Goal: Task Accomplishment & Management: Manage account settings

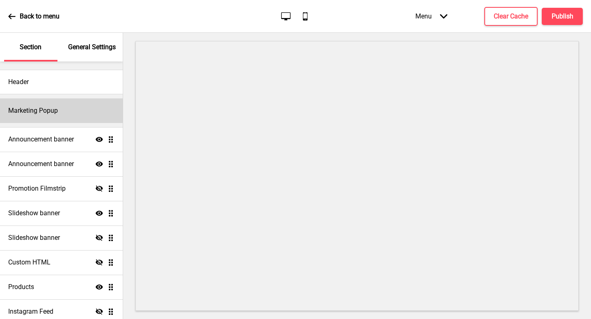
click at [85, 115] on div "Marketing Popup" at bounding box center [61, 110] width 123 height 25
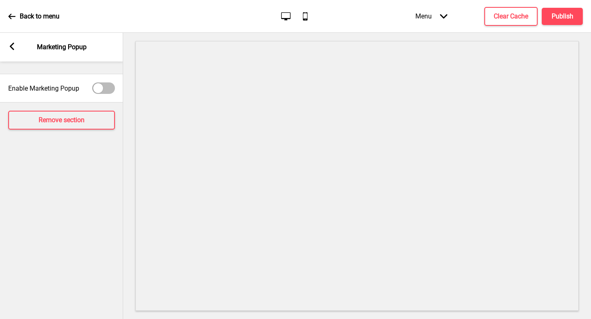
click at [9, 49] on rect at bounding box center [11, 46] width 7 height 7
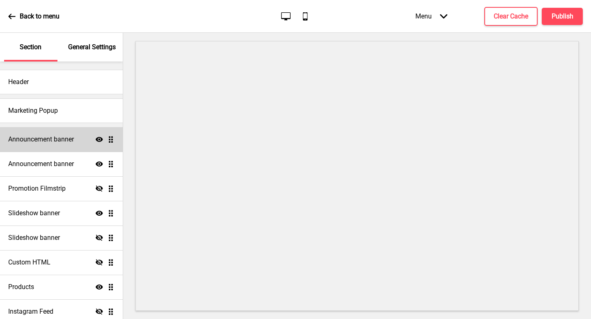
click at [59, 147] on div "Announcement banner Show Drag" at bounding box center [61, 139] width 123 height 25
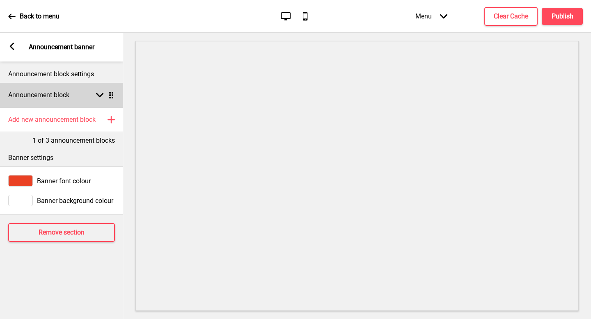
click at [54, 99] on h4 "Announcement block" at bounding box center [38, 95] width 61 height 9
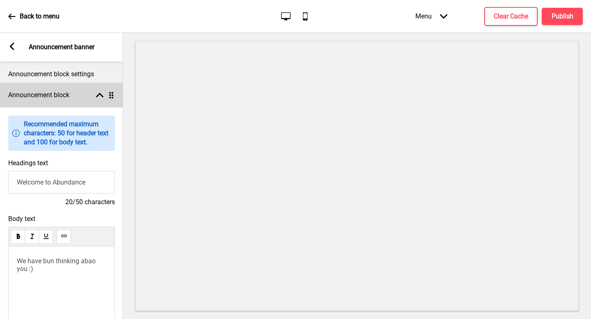
click at [54, 99] on h4 "Announcement block" at bounding box center [38, 95] width 61 height 9
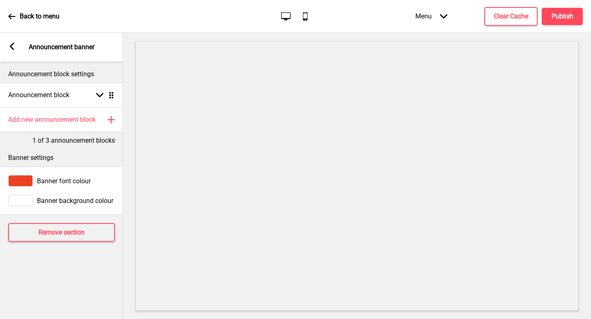
click at [7, 43] on div "Arrow left Announcement banner" at bounding box center [61, 47] width 123 height 29
click at [11, 48] on icon at bounding box center [12, 46] width 5 height 7
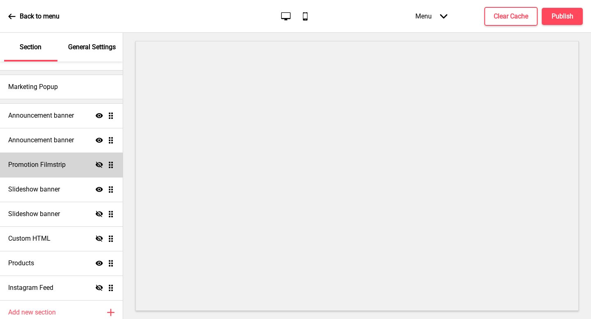
scroll to position [29, 0]
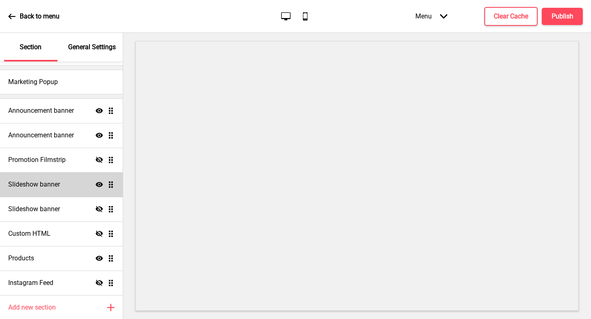
click at [69, 191] on div "Slideshow banner Show Drag" at bounding box center [61, 184] width 123 height 25
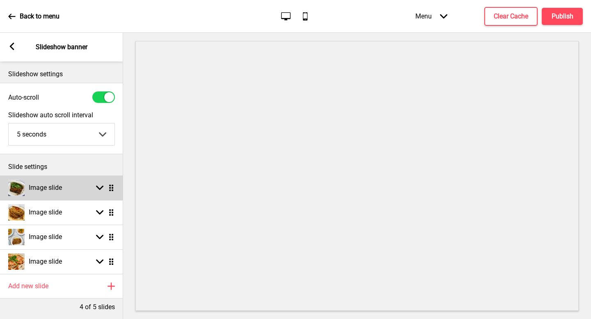
click at [97, 189] on rect at bounding box center [99, 187] width 7 height 7
select select "right"
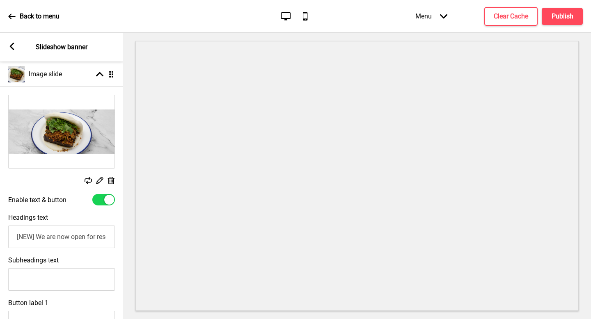
scroll to position [9, 0]
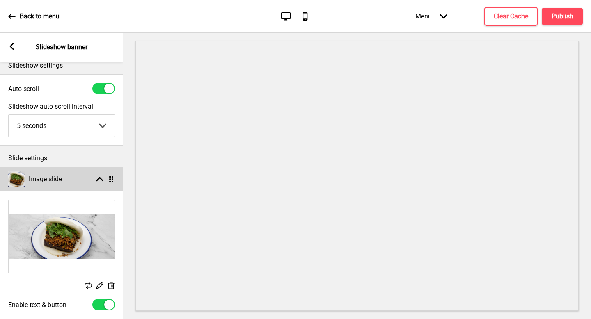
click at [101, 183] on div "Image slide Arrow up Drag" at bounding box center [61, 179] width 123 height 25
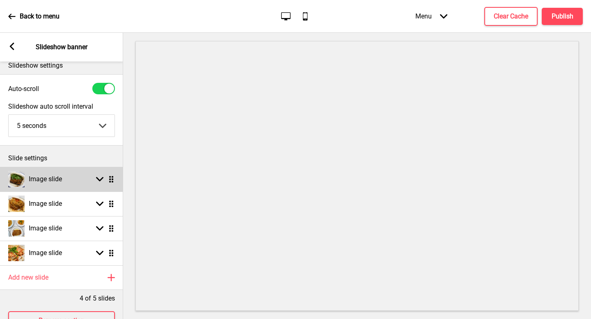
click at [101, 183] on div "Image slide Arrow down Drag" at bounding box center [61, 179] width 123 height 25
select select "right"
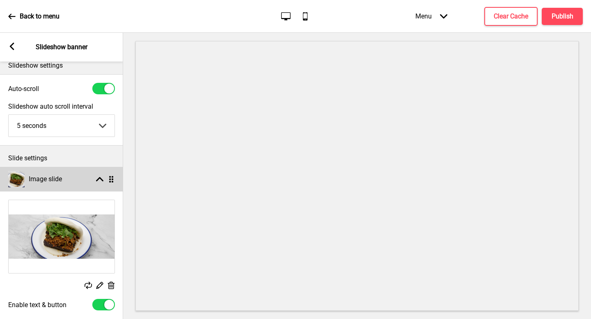
click at [100, 182] on rect at bounding box center [99, 179] width 7 height 7
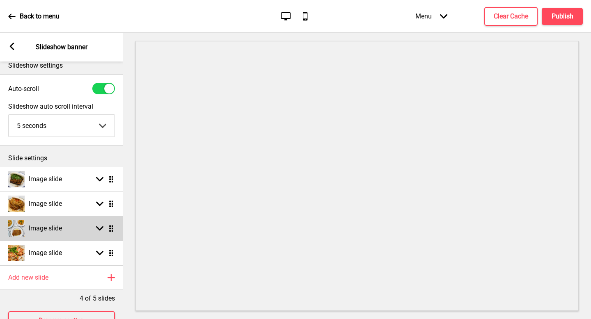
click at [100, 229] on icon at bounding box center [99, 228] width 7 height 5
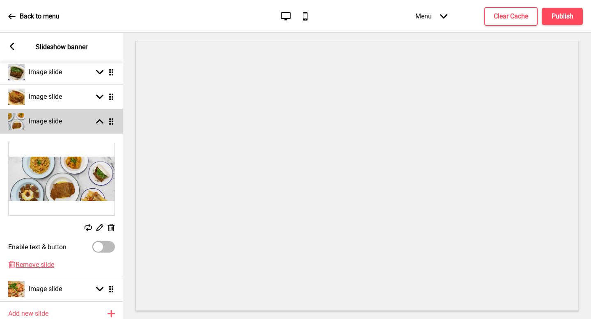
scroll to position [179, 0]
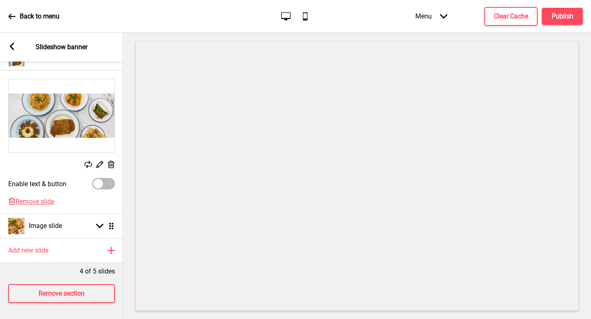
click at [93, 185] on div at bounding box center [98, 184] width 10 height 10
checkbox input "true"
select select "right"
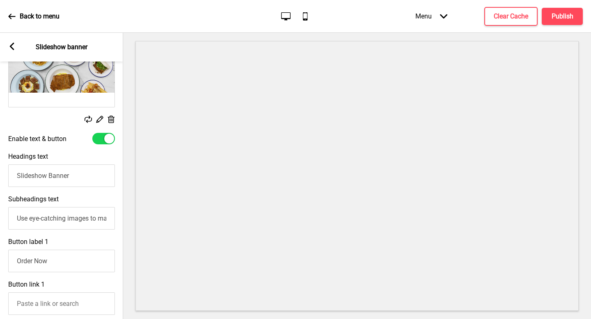
scroll to position [226, 0]
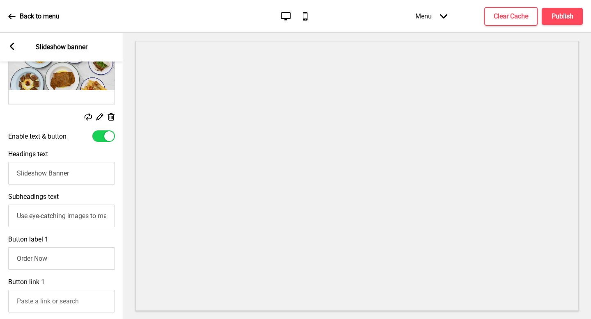
click at [105, 133] on div at bounding box center [109, 136] width 10 height 10
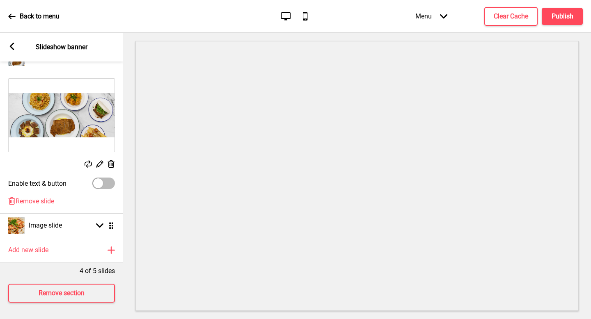
scroll to position [179, 0]
click at [31, 185] on label "Enable text & button" at bounding box center [37, 184] width 58 height 8
checkbox input "true"
select select "right"
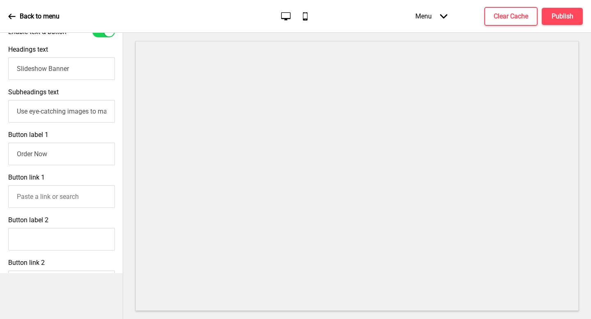
scroll to position [292, 0]
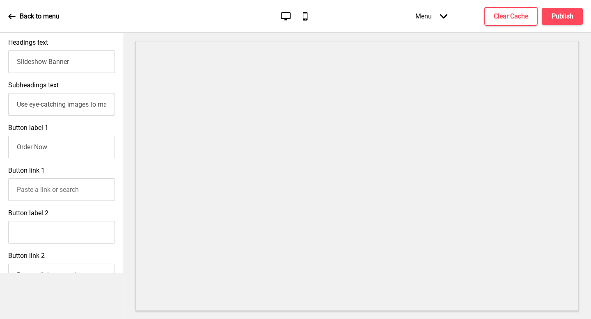
drag, startPoint x: 80, startPoint y: 152, endPoint x: 0, endPoint y: 133, distance: 81.9
click at [0, 133] on div "Button label 1 Order Now" at bounding box center [61, 141] width 123 height 43
type input "="
click at [66, 104] on input "Use eye-catching images to make a strong first impression of your brand" at bounding box center [61, 104] width 107 height 23
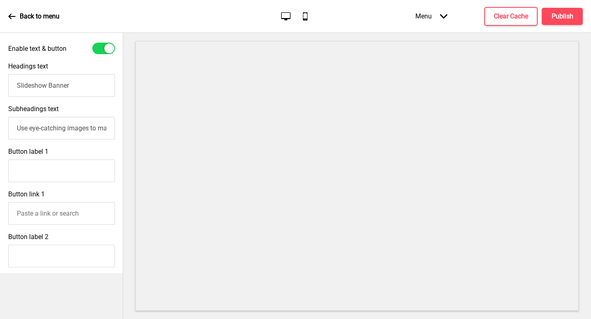
scroll to position [266, 0]
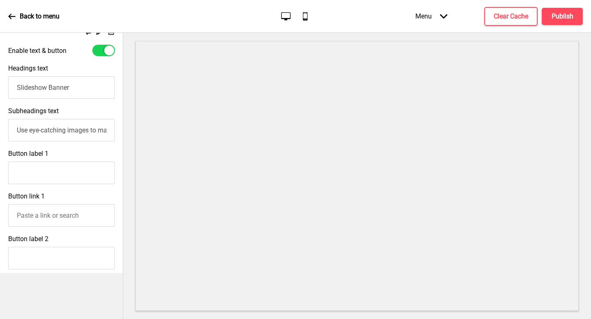
click at [80, 87] on input "Slideshow Banner" at bounding box center [61, 87] width 107 height 23
drag, startPoint x: 80, startPoint y: 87, endPoint x: 0, endPoint y: 58, distance: 84.8
click at [0, 58] on div "Replace Edit Delete Enable text & button Headings text Slideshow Banner Subhead…" at bounding box center [61, 189] width 123 height 504
type input "$5 islandwide delivery"
click at [14, 132] on input "Use eye-catching images to make a strong first impression of your brand" at bounding box center [61, 130] width 107 height 23
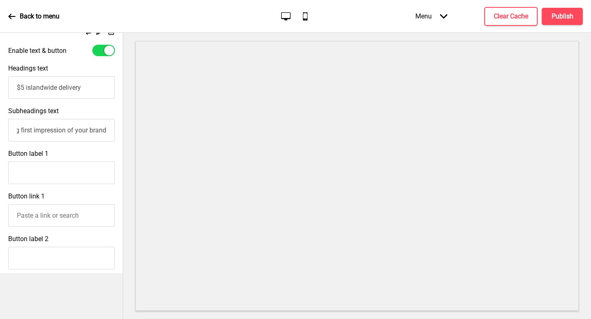
drag, startPoint x: 14, startPoint y: 132, endPoint x: 128, endPoint y: 145, distance: 114.8
click at [128, 145] on div "Section General Settings Header Marketing Popup Announcement banner Show Drag A…" at bounding box center [295, 176] width 591 height 286
click at [69, 129] on input "Subheadings text" at bounding box center [61, 130] width 107 height 23
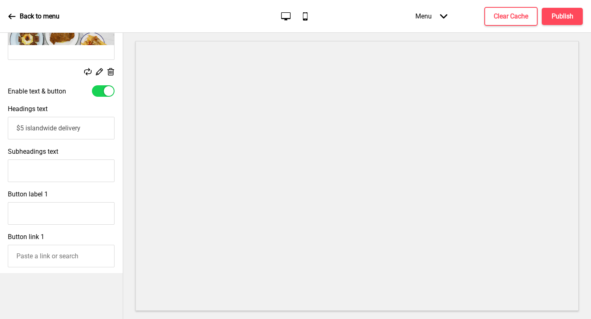
scroll to position [216, 0]
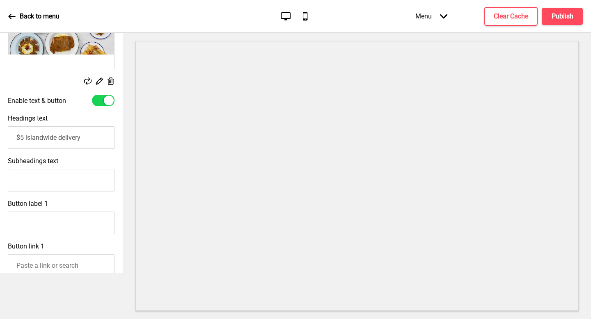
drag, startPoint x: 97, startPoint y: 139, endPoint x: 66, endPoint y: 110, distance: 42.4
click at [66, 110] on div "Headings text $5 islandwide delivery" at bounding box center [61, 131] width 123 height 43
type input "We delivery island-wide"
click at [27, 175] on input "Subheadings text" at bounding box center [61, 180] width 107 height 23
type input "o"
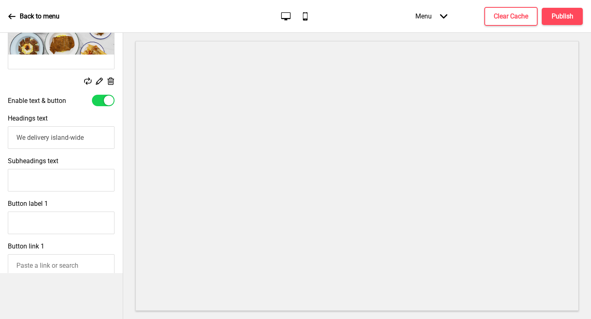
scroll to position [0, 0]
drag, startPoint x: 103, startPoint y: 135, endPoint x: 0, endPoint y: 120, distance: 103.9
click at [0, 120] on div "Headings text We delivery island-wide" at bounding box center [61, 131] width 123 height 43
type input "$5 Island-wide Delivery"
click at [30, 182] on input "Subheadings text" at bounding box center [61, 180] width 107 height 23
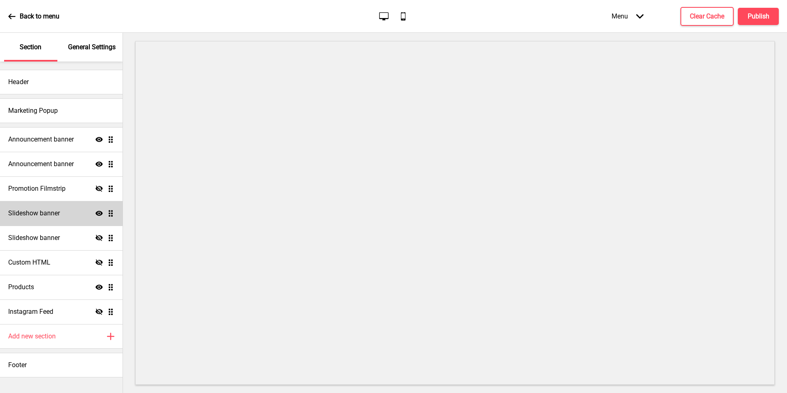
click at [57, 209] on h4 "Slideshow banner" at bounding box center [34, 213] width 52 height 9
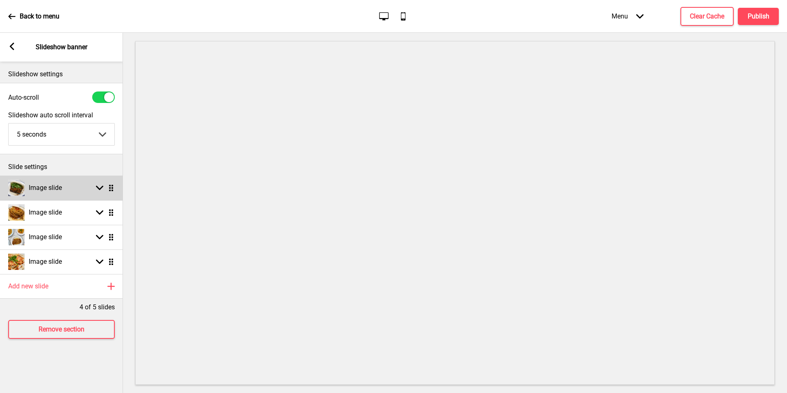
click at [95, 188] on div "Arrow down Drag" at bounding box center [103, 187] width 23 height 7
select select "right"
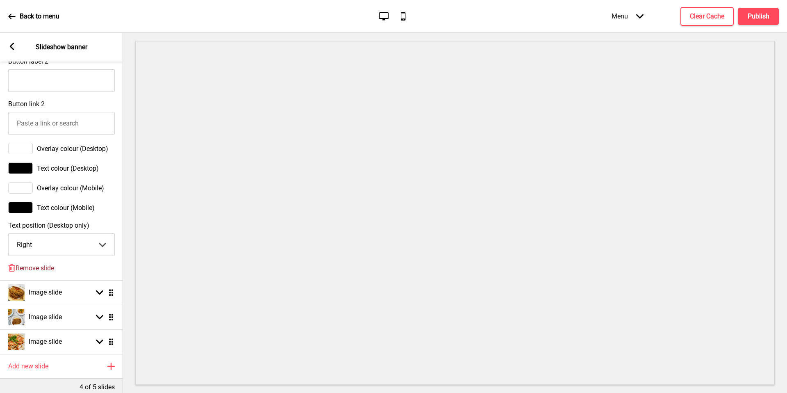
scroll to position [455, 0]
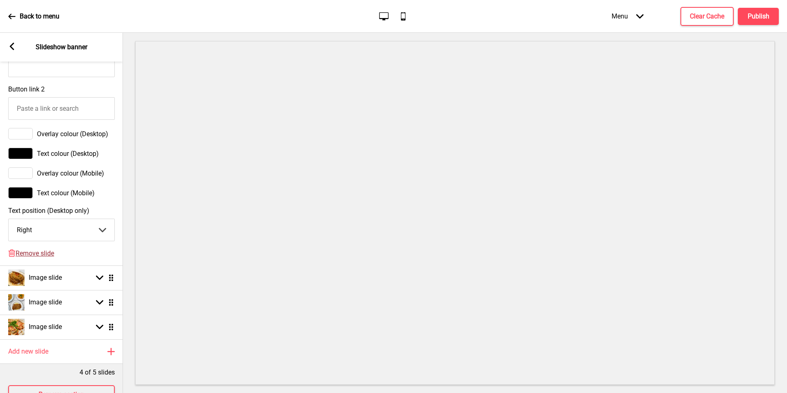
click at [37, 254] on span "Remove slide" at bounding box center [35, 253] width 39 height 8
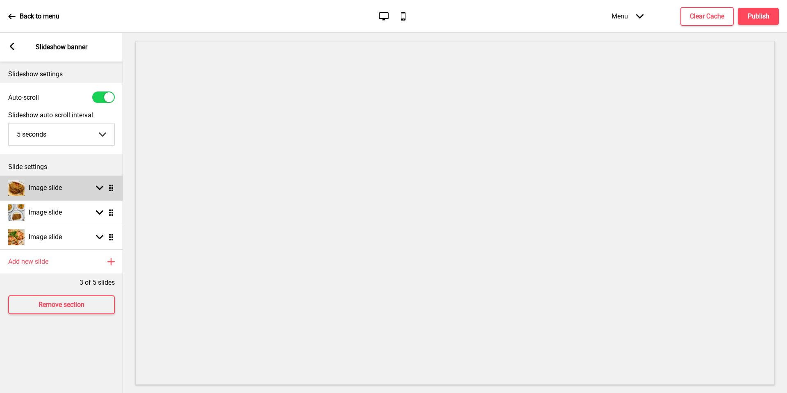
click at [100, 188] on icon at bounding box center [99, 188] width 7 height 5
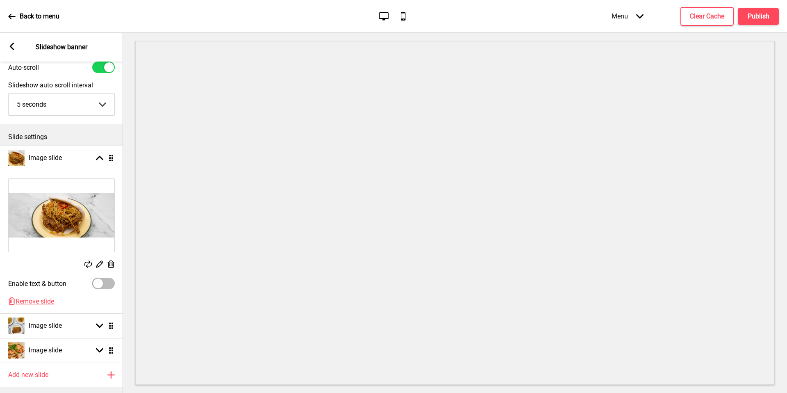
scroll to position [57, 0]
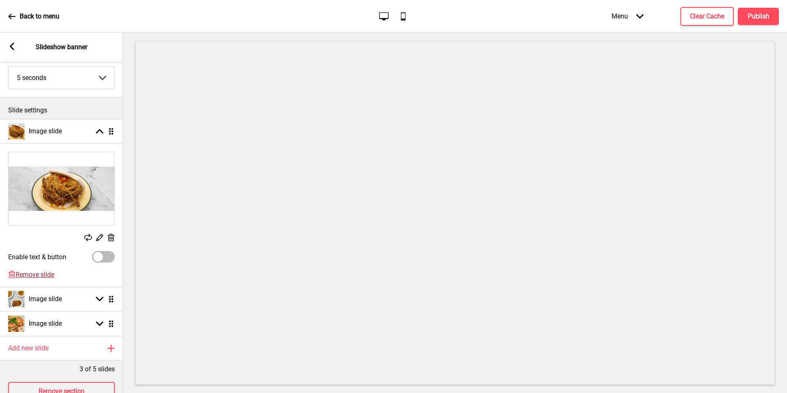
click at [34, 275] on span "Remove slide" at bounding box center [35, 275] width 39 height 8
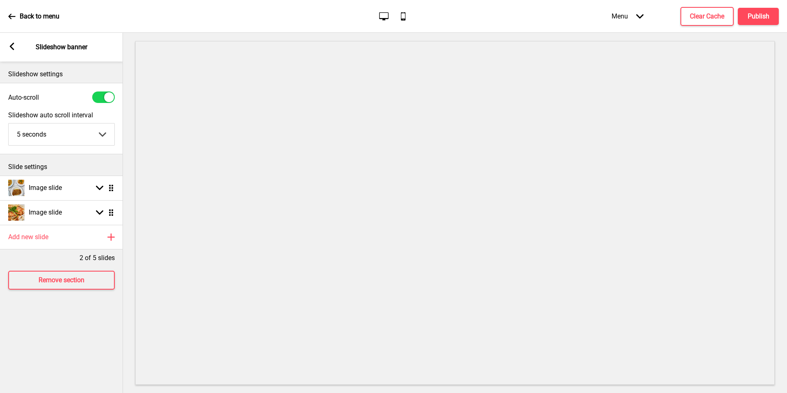
scroll to position [0, 0]
click at [97, 215] on rect at bounding box center [99, 212] width 7 height 7
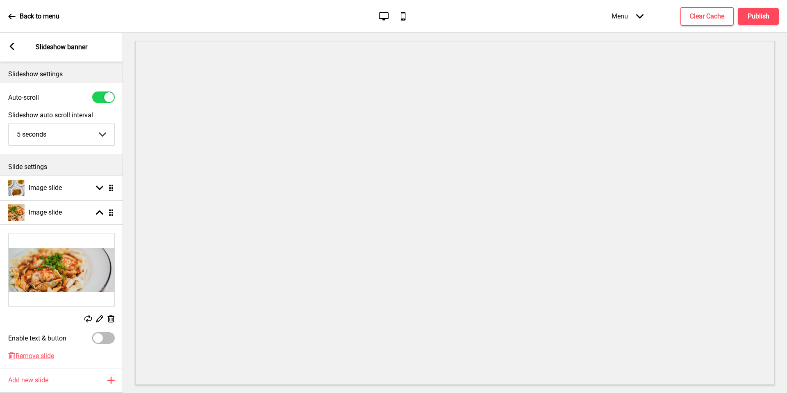
scroll to position [18, 0]
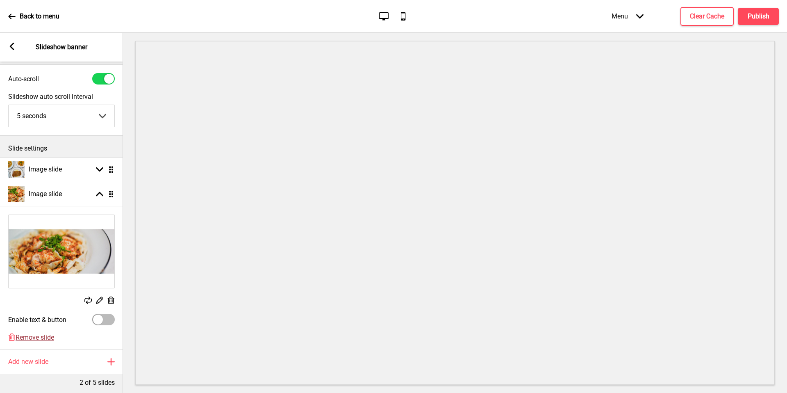
click at [32, 334] on span "Remove slide" at bounding box center [35, 337] width 39 height 8
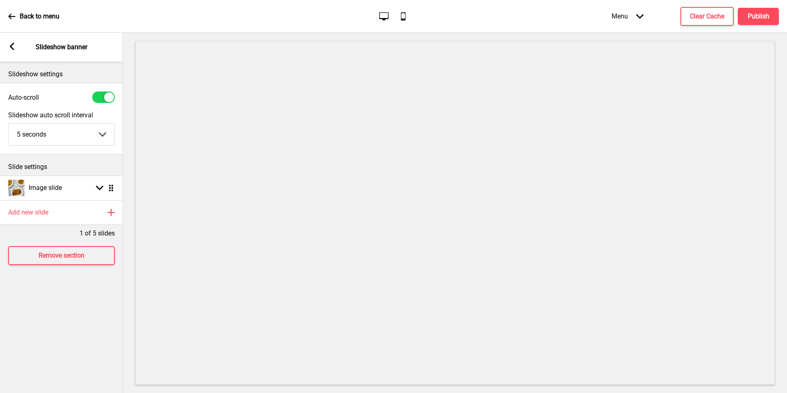
scroll to position [0, 0]
click at [60, 194] on div "Image slide" at bounding box center [35, 188] width 54 height 16
select select "right"
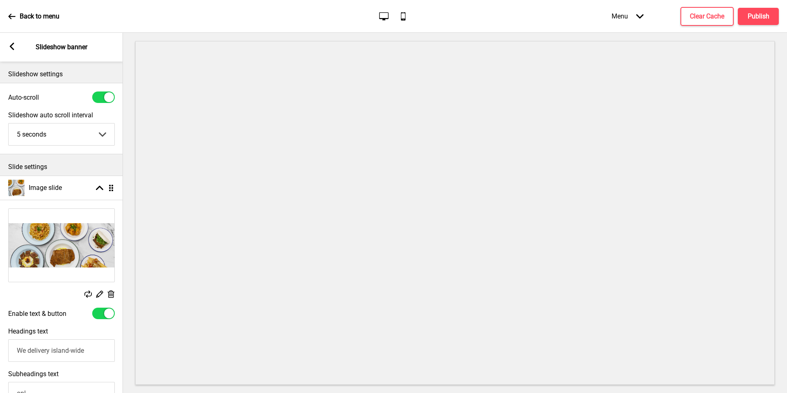
click at [98, 350] on input "We delivery island-wide" at bounding box center [61, 350] width 107 height 23
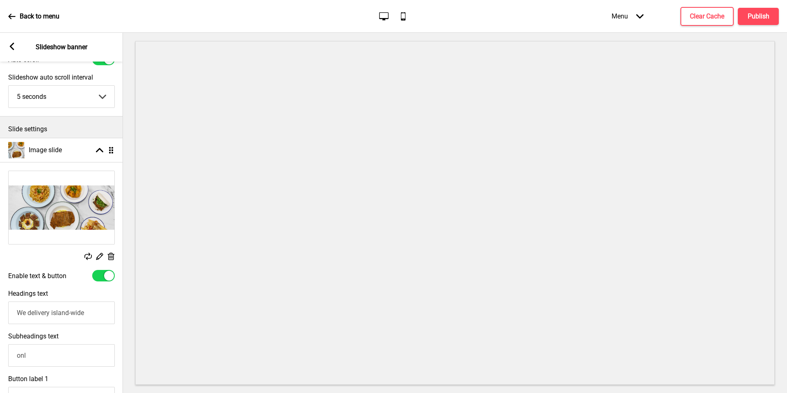
scroll to position [69, 0]
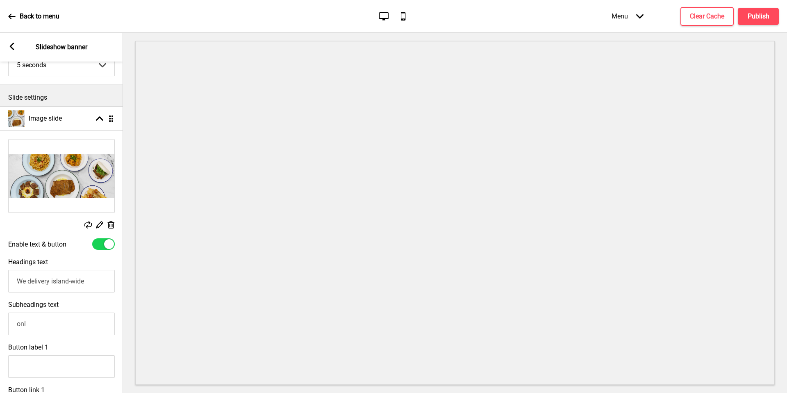
drag, startPoint x: 96, startPoint y: 277, endPoint x: 20, endPoint y: 262, distance: 76.9
click at [20, 262] on div "Headings text We delivery island-wide" at bounding box center [61, 275] width 123 height 43
type input "Island-wide delivery at"
click at [76, 282] on input "Island-wide delivery at only $5" at bounding box center [61, 281] width 107 height 23
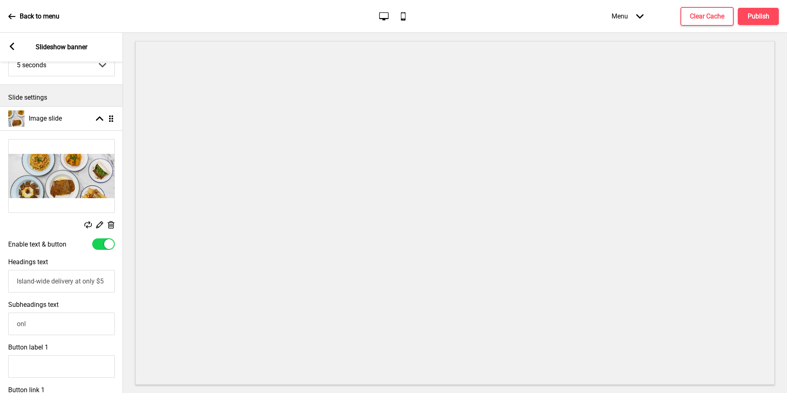
type input "Island-wide delivery at only $5"
drag, startPoint x: 42, startPoint y: 325, endPoint x: 0, endPoint y: 318, distance: 42.7
click at [0, 318] on div "Subheadings text onl" at bounding box center [61, 317] width 123 height 43
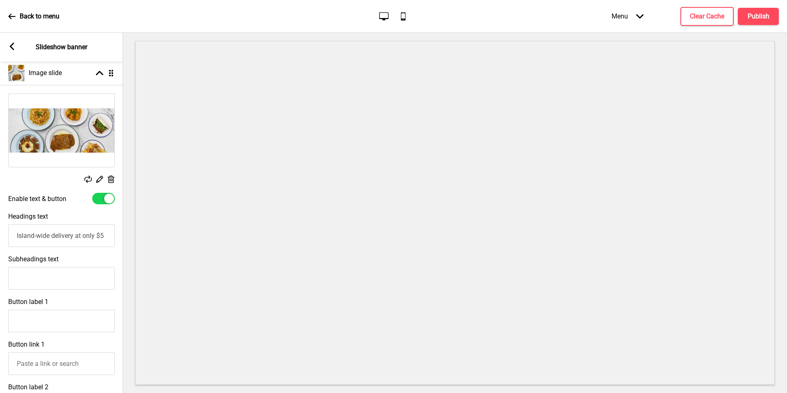
click at [58, 235] on input "Island-wide delivery at only $5" at bounding box center [61, 235] width 107 height 23
click at [78, 237] on input "Island-wide delivery at only $5" at bounding box center [61, 235] width 107 height 23
click at [87, 233] on input "Island-wide delivery at only $5" at bounding box center [61, 235] width 107 height 23
type input "$5 Island-wide delivery fee"
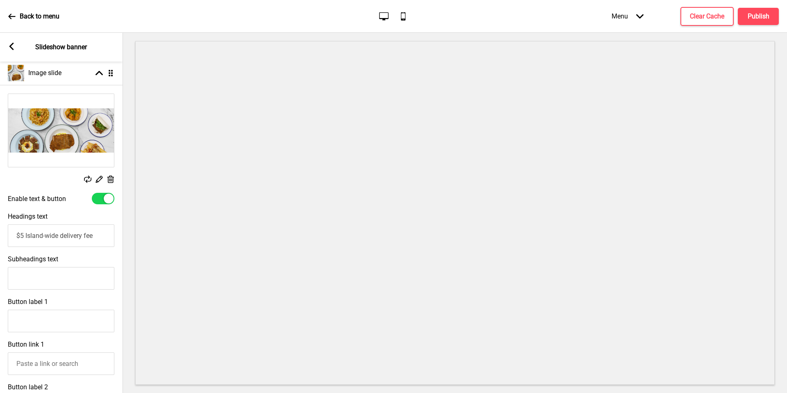
click at [80, 277] on input "Subheadings text" at bounding box center [61, 278] width 107 height 23
type input "e"
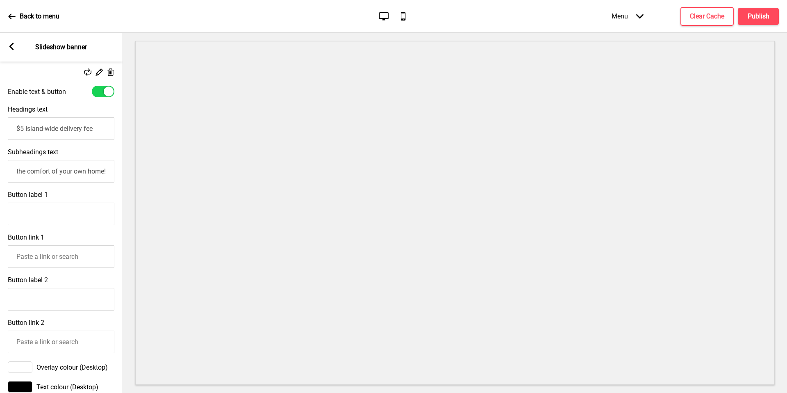
scroll to position [0, 137]
type input "Enjoy our exclusive delivery bun-dle meals in the comfort of your own home!"
click at [103, 208] on input "Button label 1" at bounding box center [61, 214] width 107 height 23
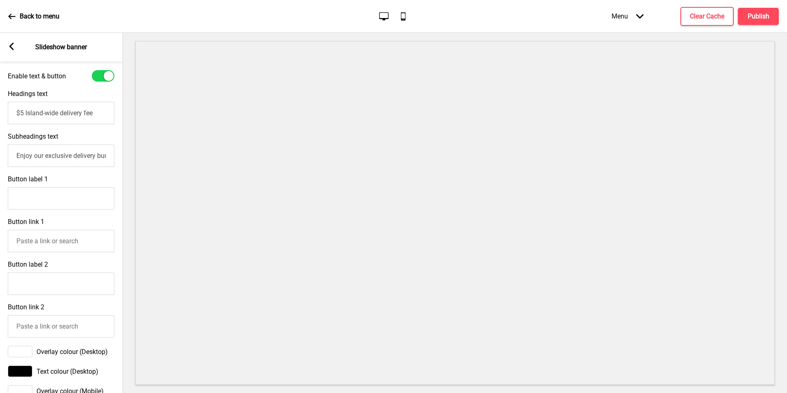
scroll to position [267, 0]
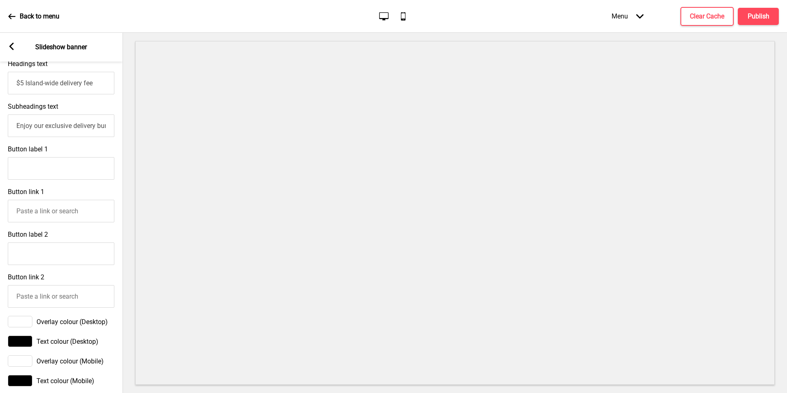
click at [120, 174] on div "Button label 1" at bounding box center [61, 162] width 123 height 43
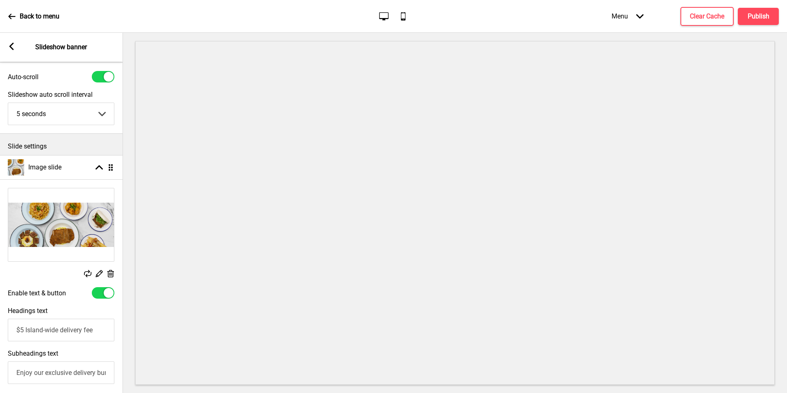
scroll to position [0, 0]
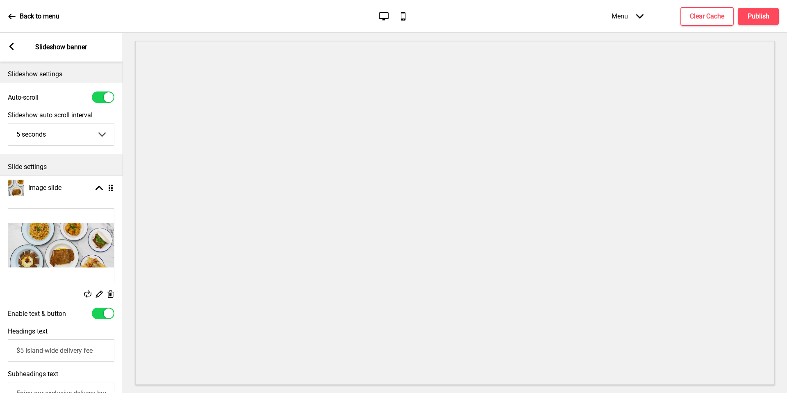
click at [15, 51] on div "Arrow left Slideshow banner" at bounding box center [61, 47] width 123 height 29
click at [11, 48] on icon at bounding box center [11, 46] width 5 height 7
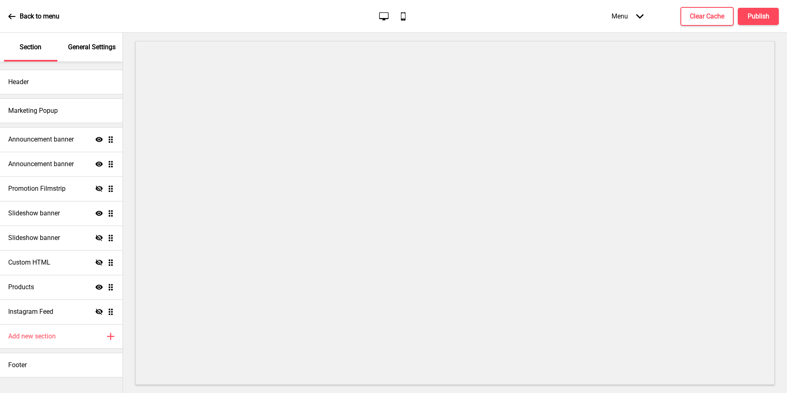
click at [11, 48] on div "Section General Settings Header Marketing Popup Announcement banner Show Drag A…" at bounding box center [61, 213] width 123 height 360
click at [750, 12] on h4 "Publish" at bounding box center [759, 16] width 22 height 9
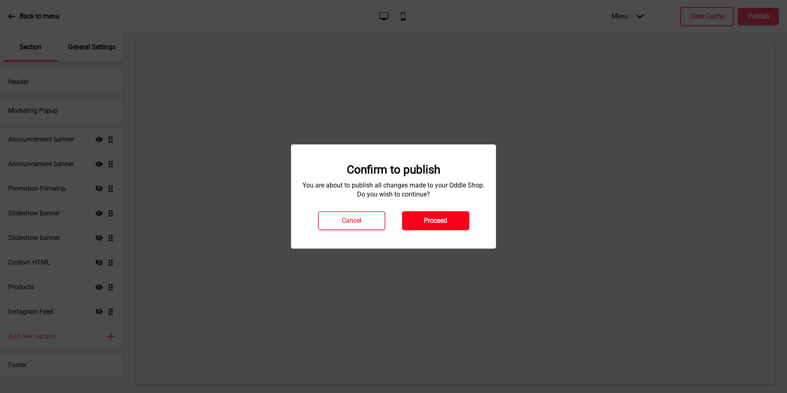
click at [438, 218] on h4 "Proceed" at bounding box center [435, 220] width 23 height 9
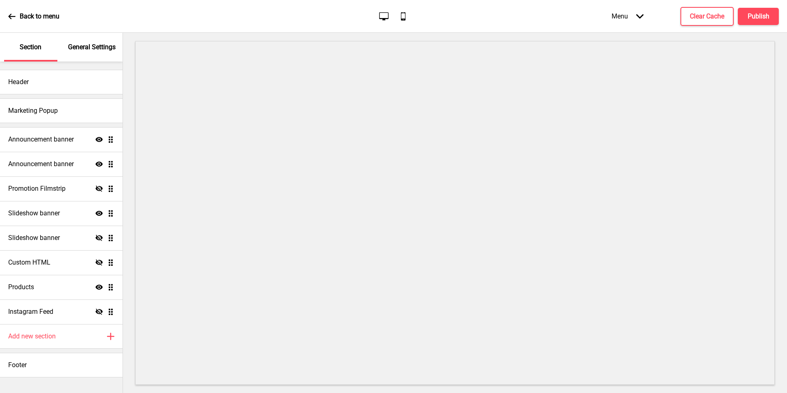
click at [34, 23] on div "Back to menu" at bounding box center [33, 16] width 51 height 22
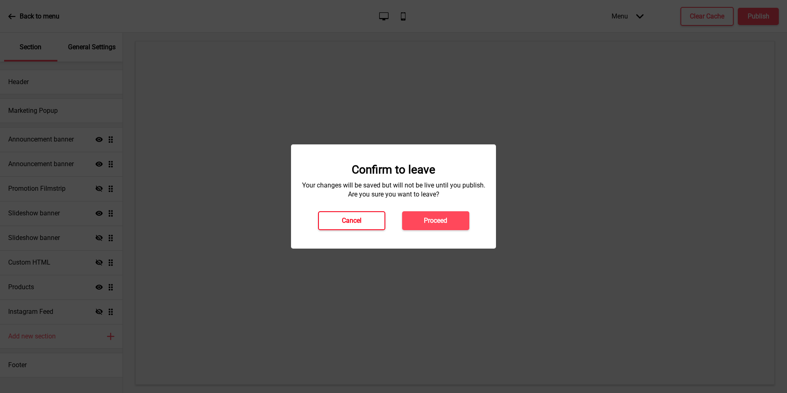
click at [339, 221] on button "Cancel" at bounding box center [351, 220] width 67 height 19
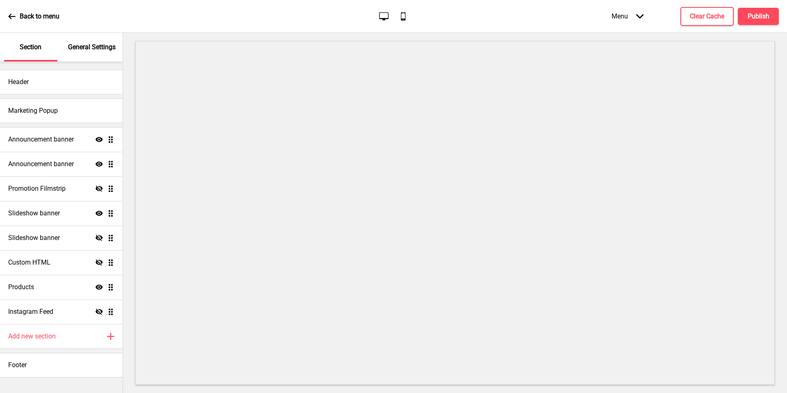
click at [752, 7] on div "Menu Arrow down Product Page Store Information Checkout Thank you Terms & Condi…" at bounding box center [679, 16] width 200 height 24
click at [752, 12] on h4 "Publish" at bounding box center [759, 16] width 22 height 9
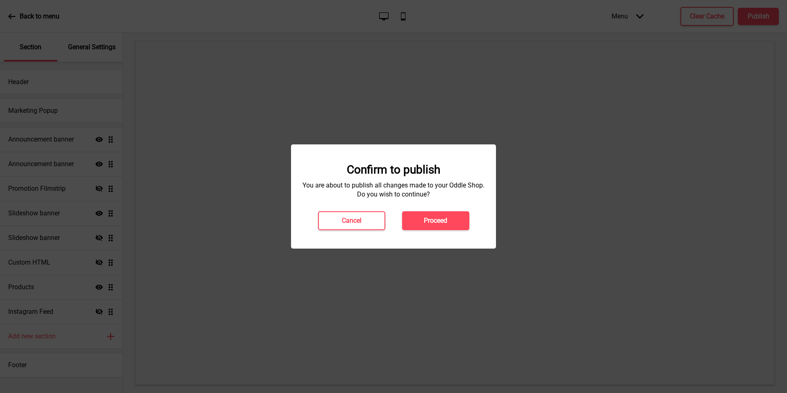
click at [474, 213] on div "Cancel Proceed" at bounding box center [394, 220] width 168 height 19
click at [447, 235] on div "Confirm to publish You are about to publish all changes made to your Oddle Shop…" at bounding box center [393, 196] width 205 height 104
click at [431, 218] on h4 "Proceed" at bounding box center [435, 220] width 23 height 9
